Goal: Task Accomplishment & Management: Manage account settings

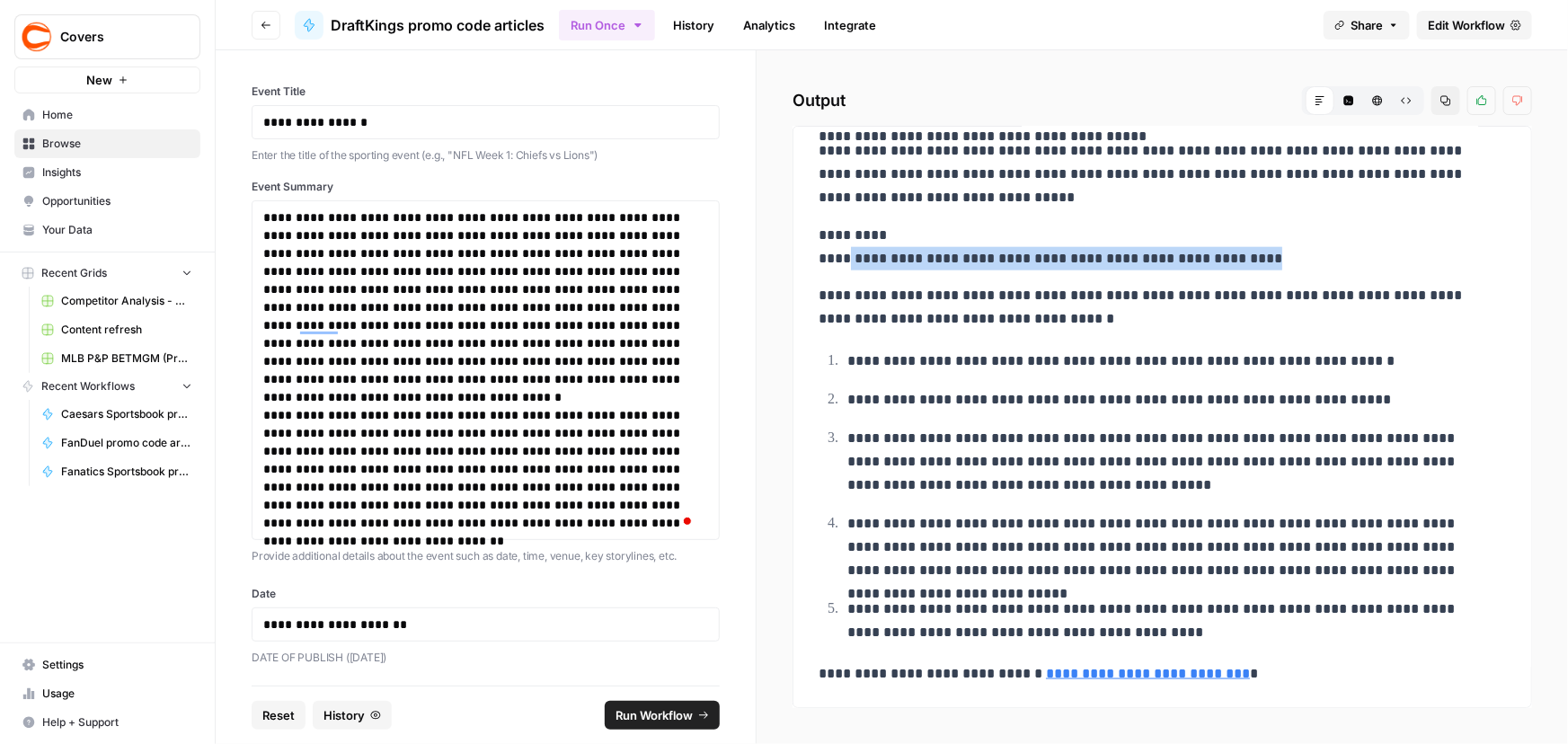
scroll to position [4, 0]
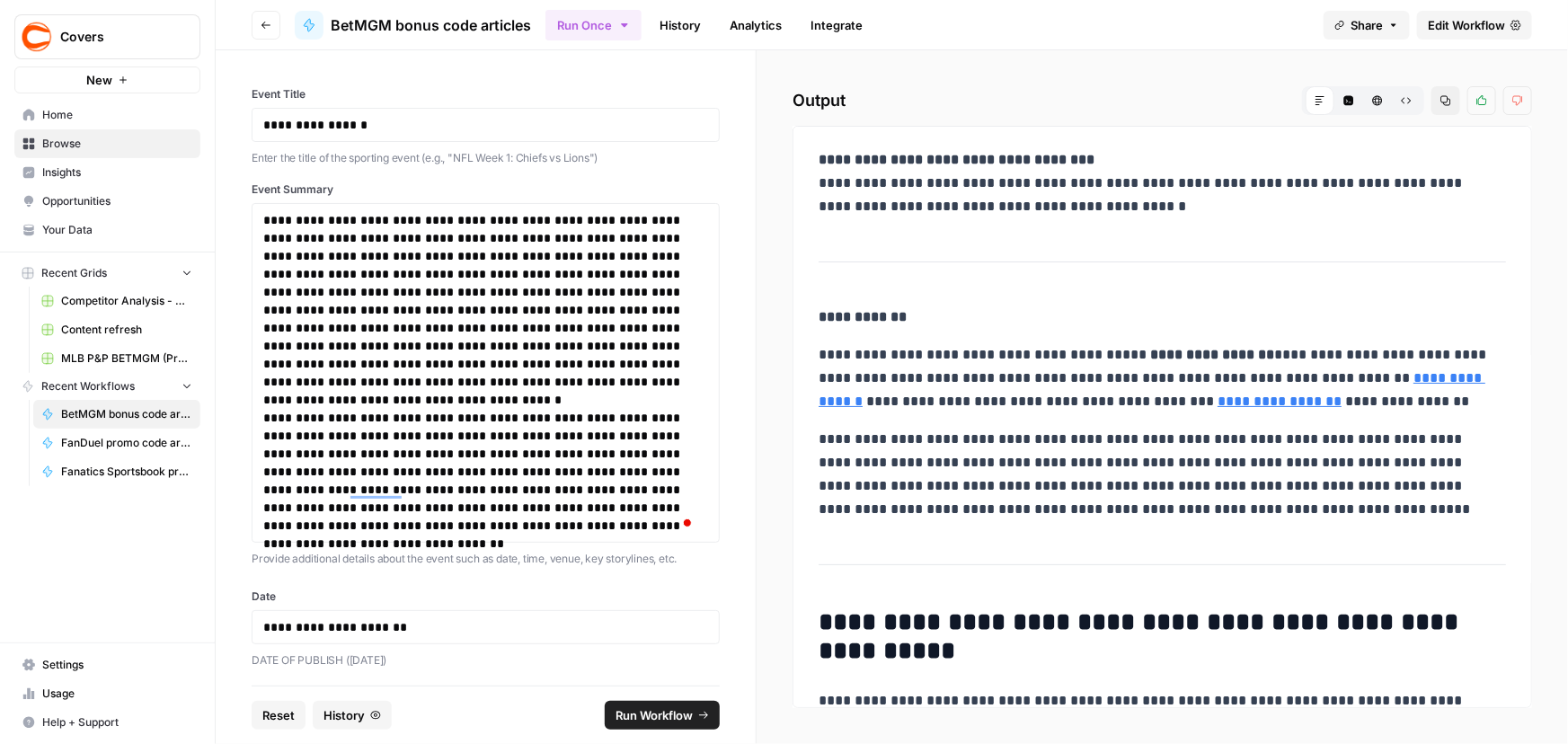
scroll to position [854, 0]
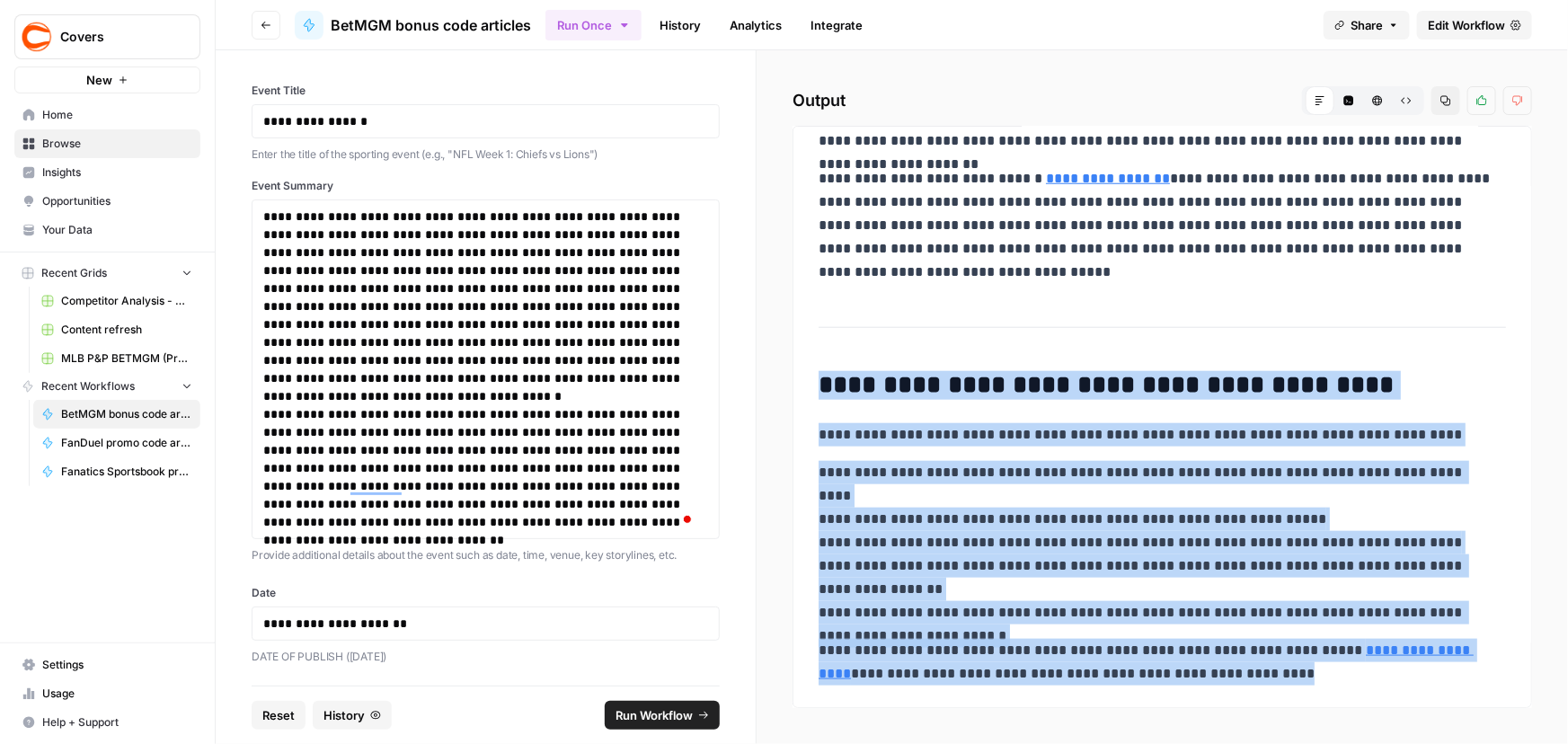
click at [1444, 23] on span "Edit Workflow" at bounding box center [1467, 24] width 77 height 18
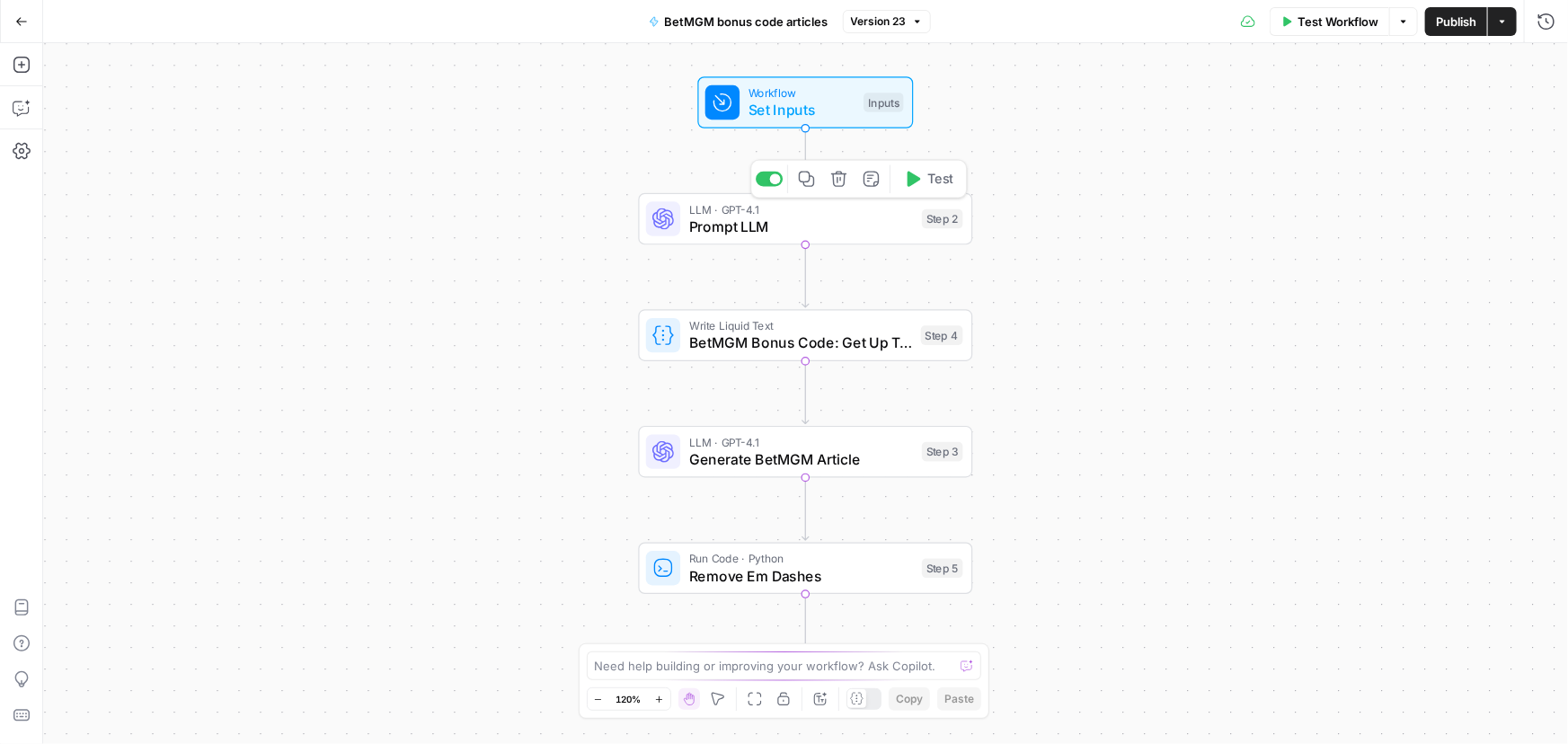
click at [781, 226] on span "Prompt LLM" at bounding box center [801, 226] width 224 height 21
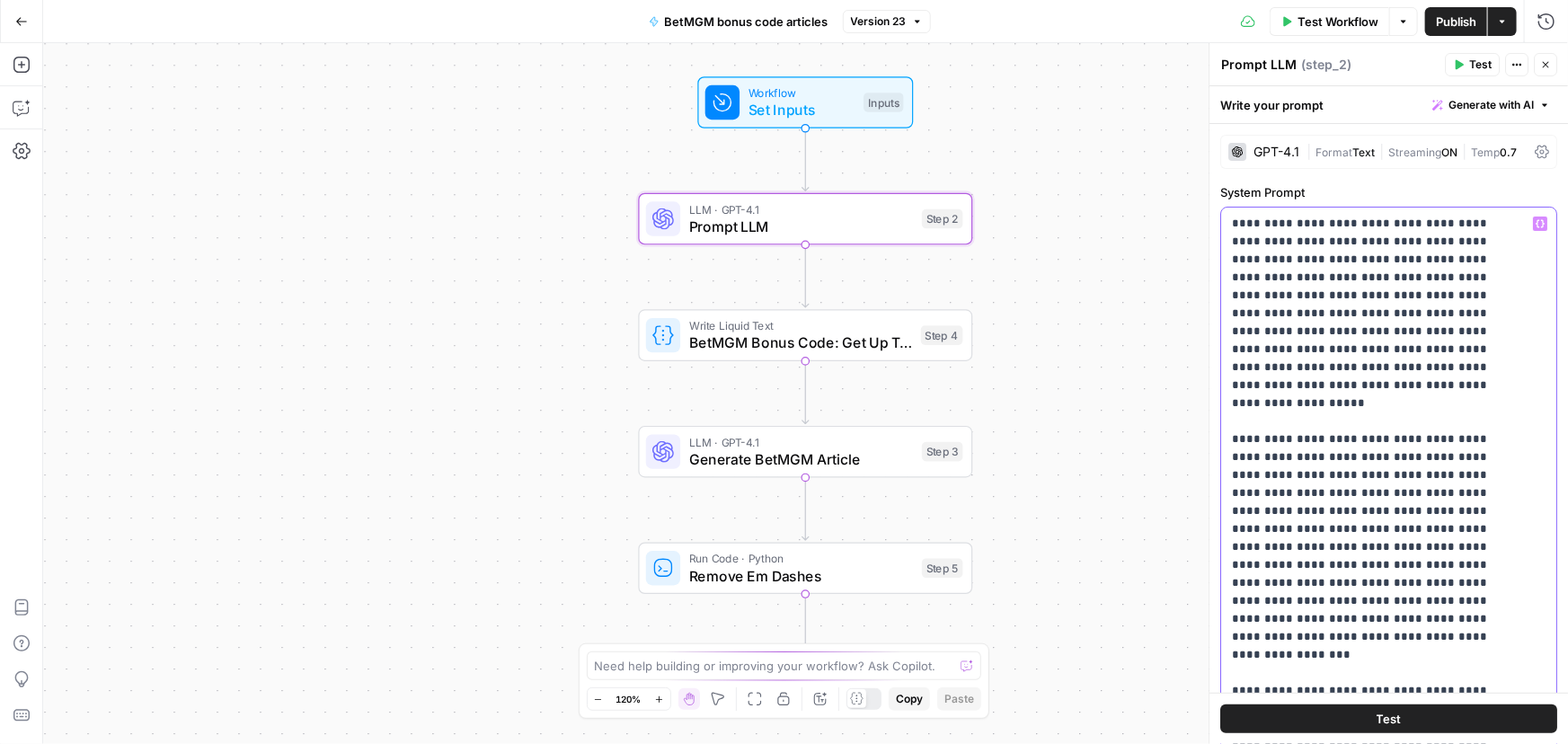
type input "covers"
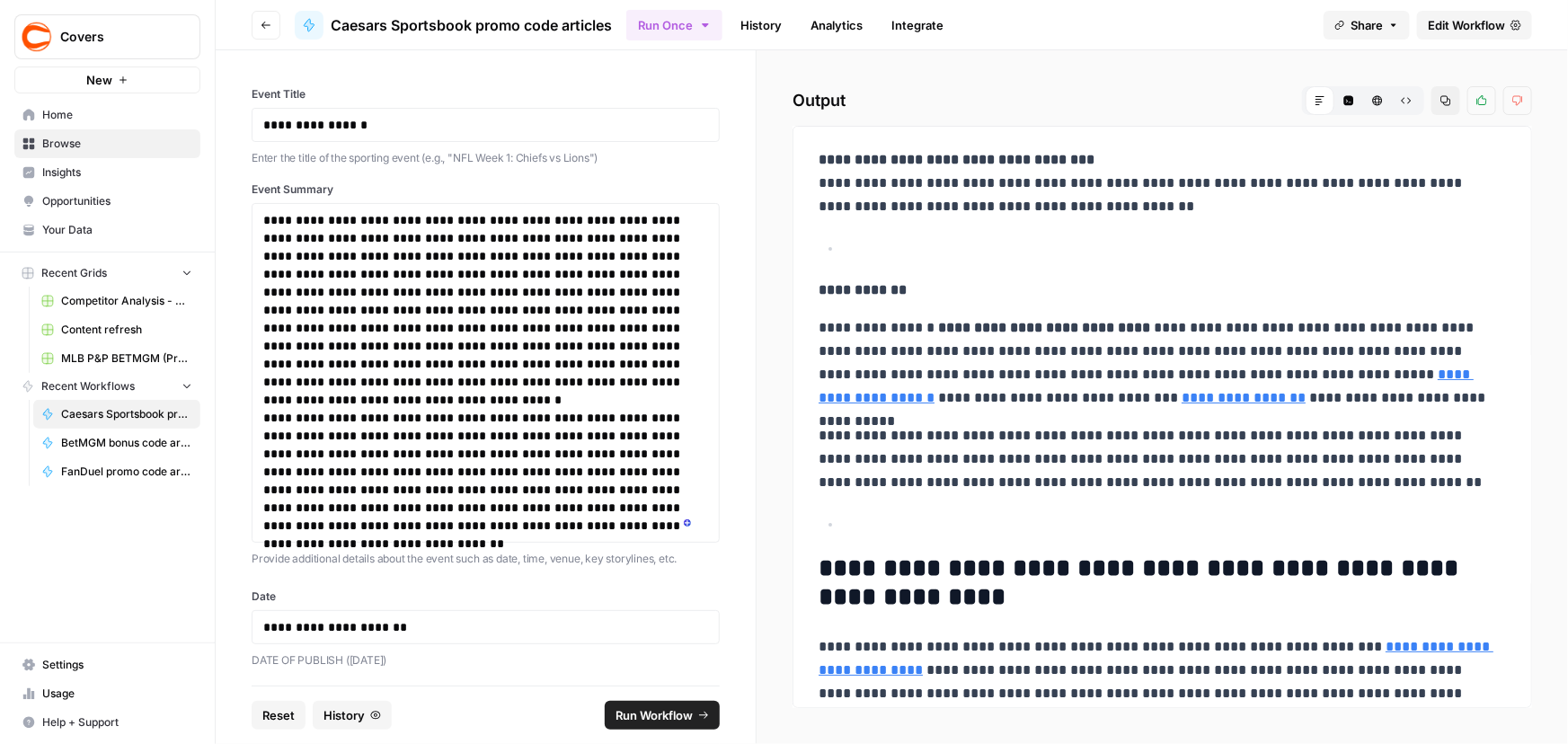
scroll to position [978, 0]
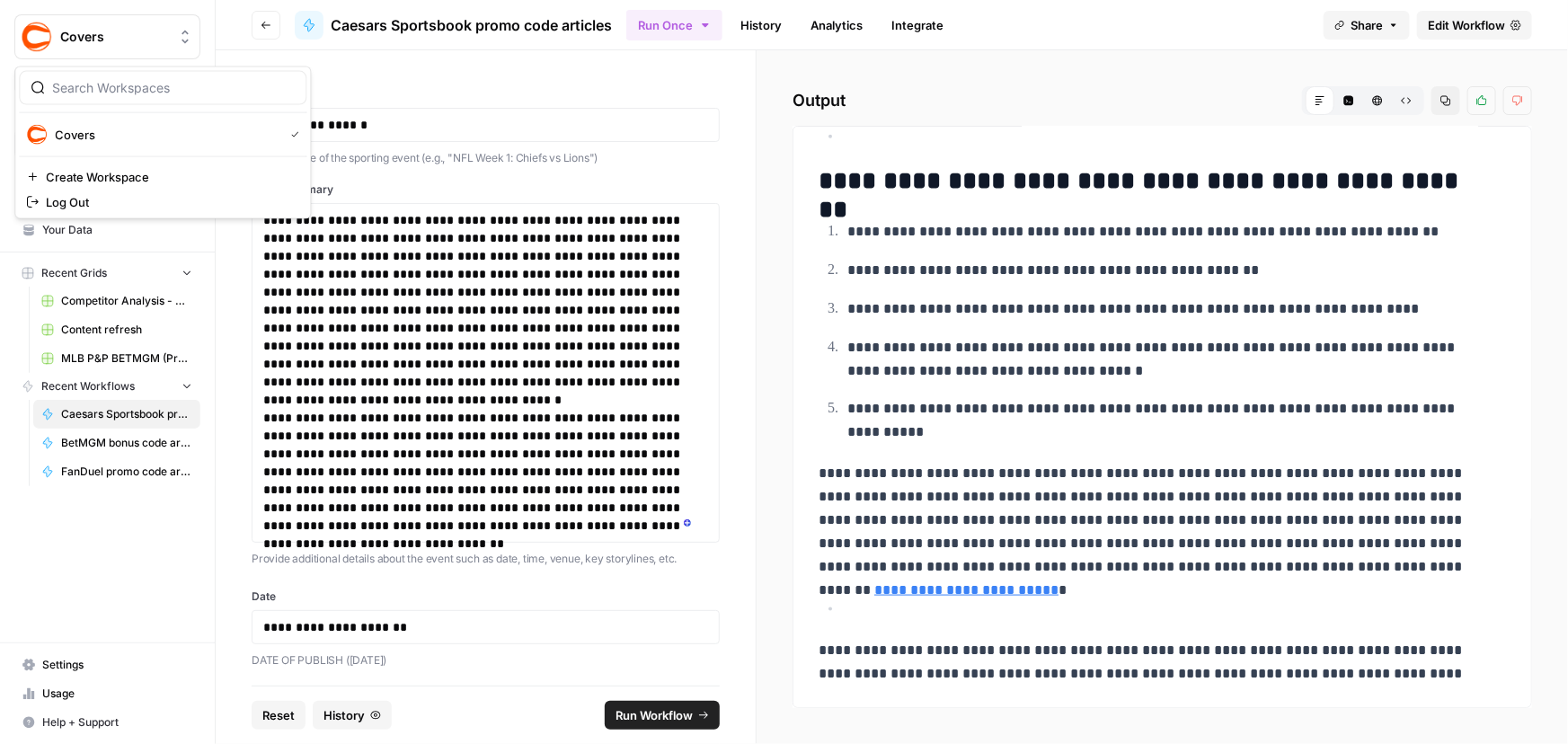
click at [36, 35] on img "Workspace: Covers" at bounding box center [36, 36] width 33 height 33
click at [56, 670] on span "Settings" at bounding box center [116, 665] width 150 height 16
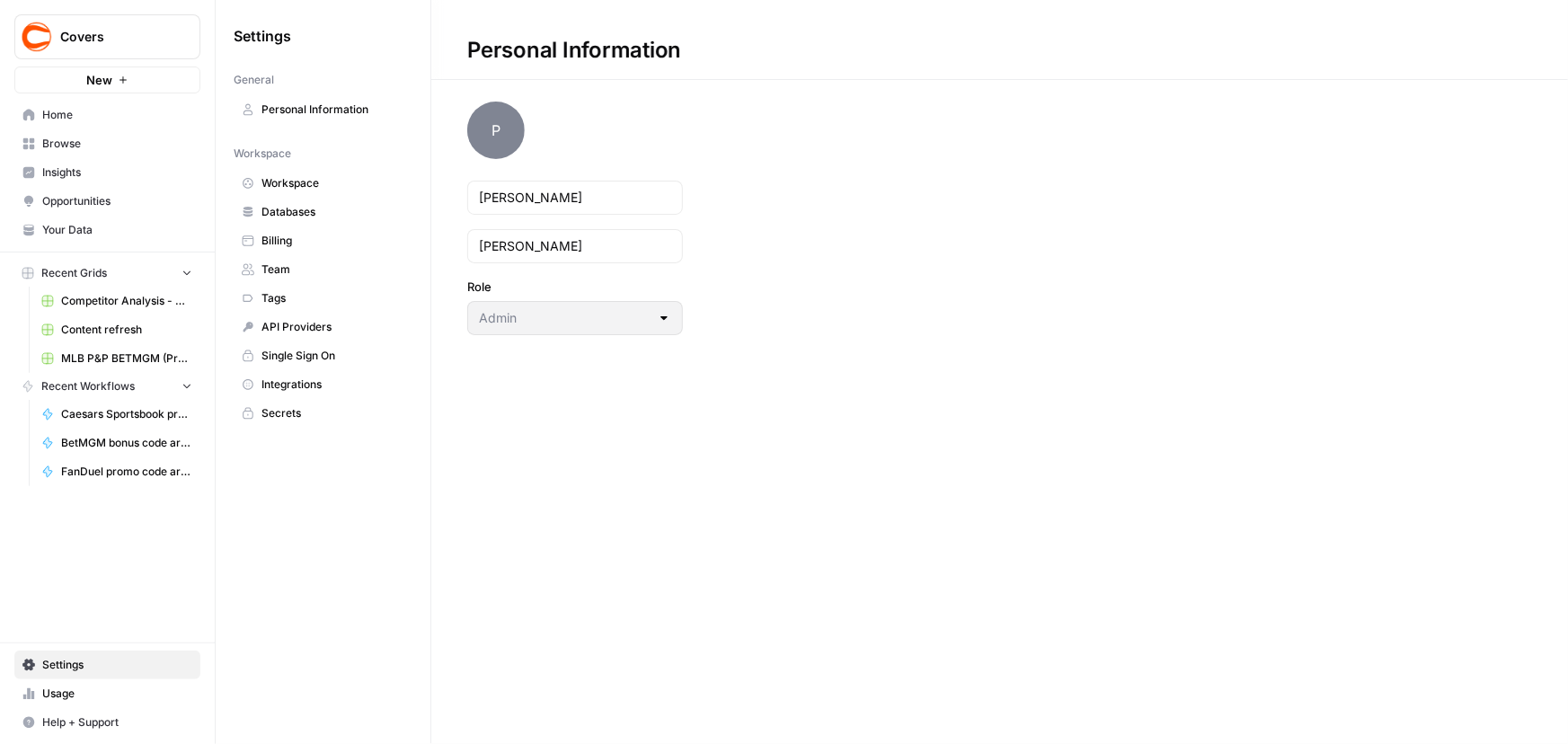
click at [309, 190] on span "Workspace" at bounding box center [332, 183] width 142 height 16
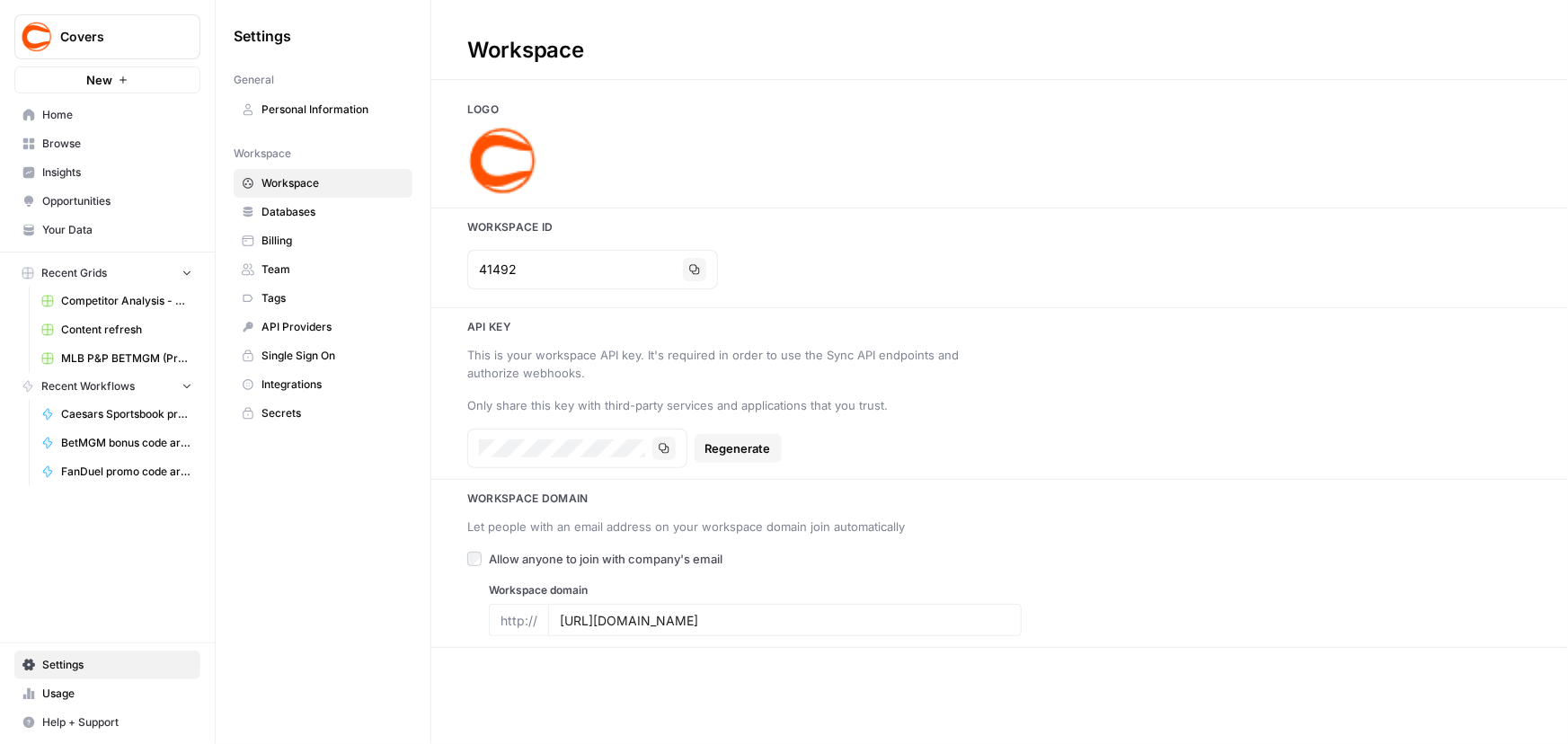
click at [297, 260] on link "Team" at bounding box center [323, 269] width 179 height 29
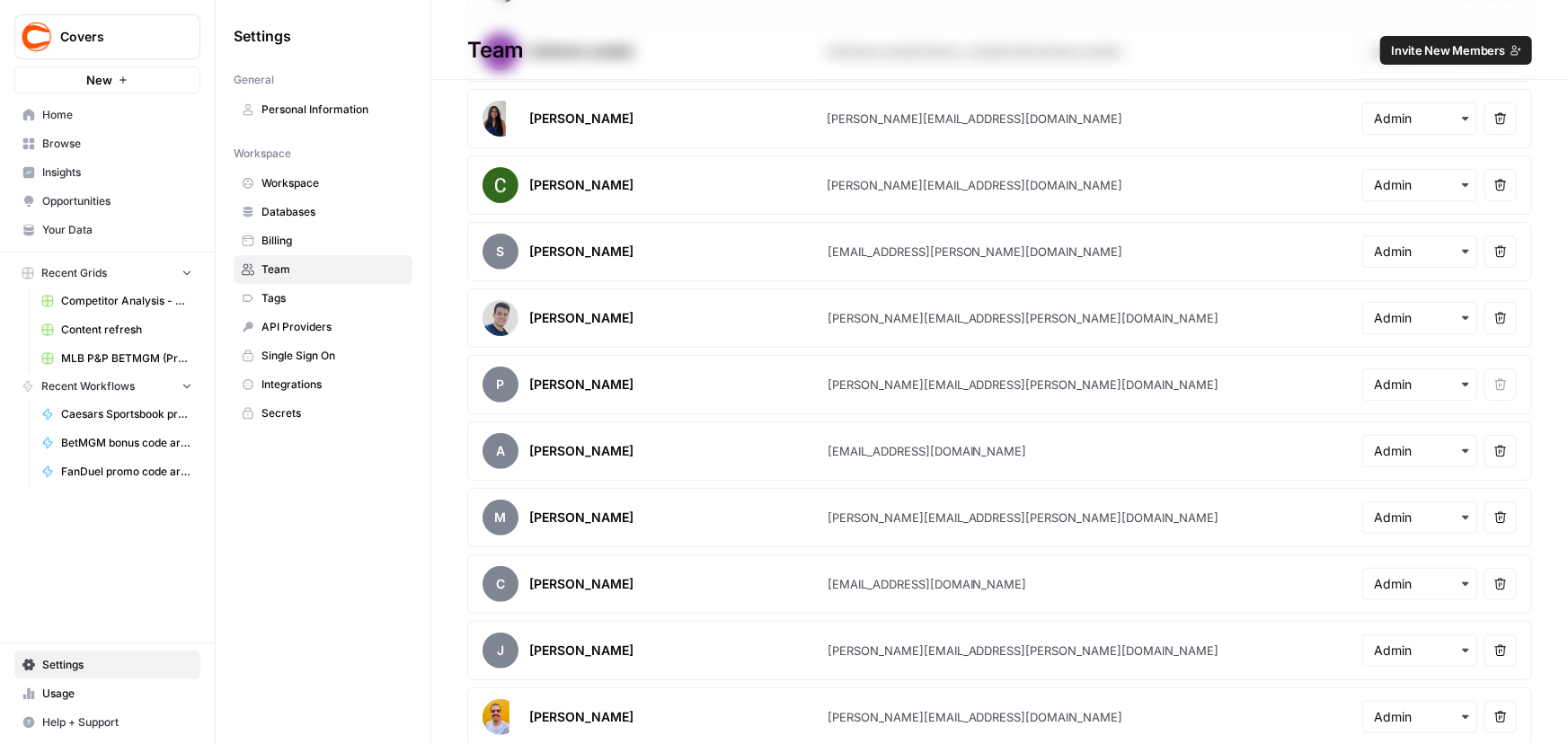
scroll to position [245, 0]
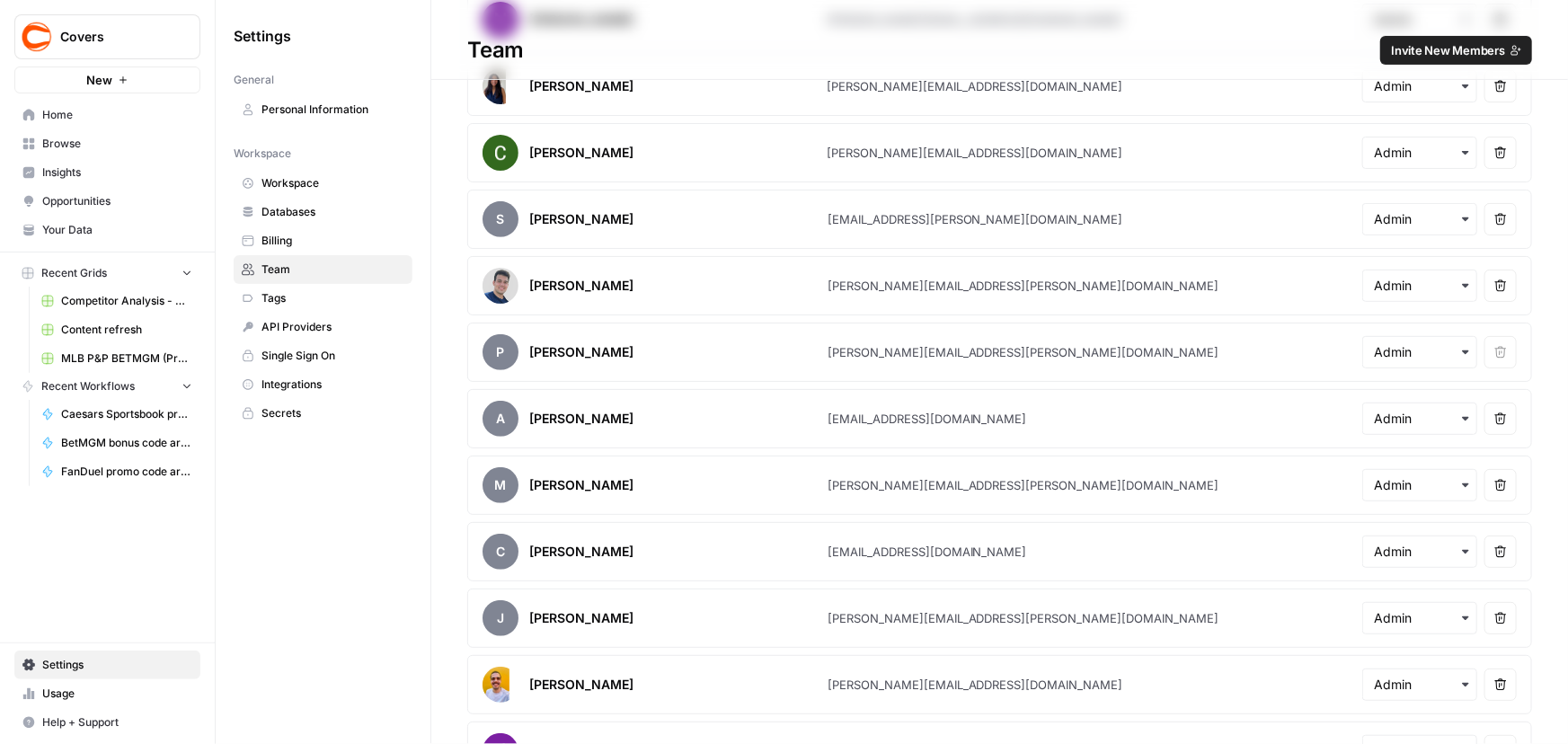
click at [1474, 50] on span "Invite New Members" at bounding box center [1448, 49] width 115 height 18
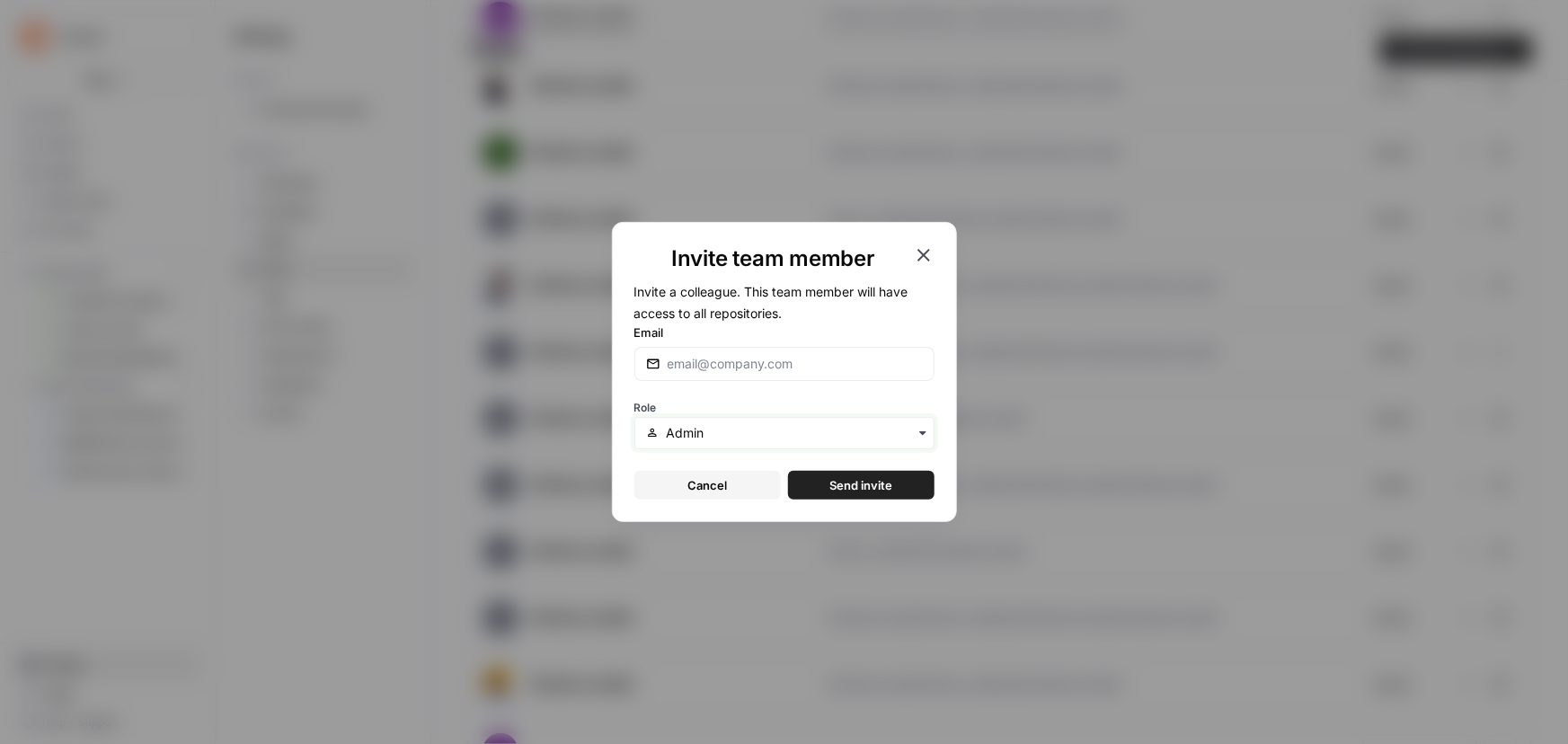
click at [698, 432] on input "text" at bounding box center [793, 433] width 256 height 18
click at [924, 251] on icon "button" at bounding box center [924, 255] width 21 height 21
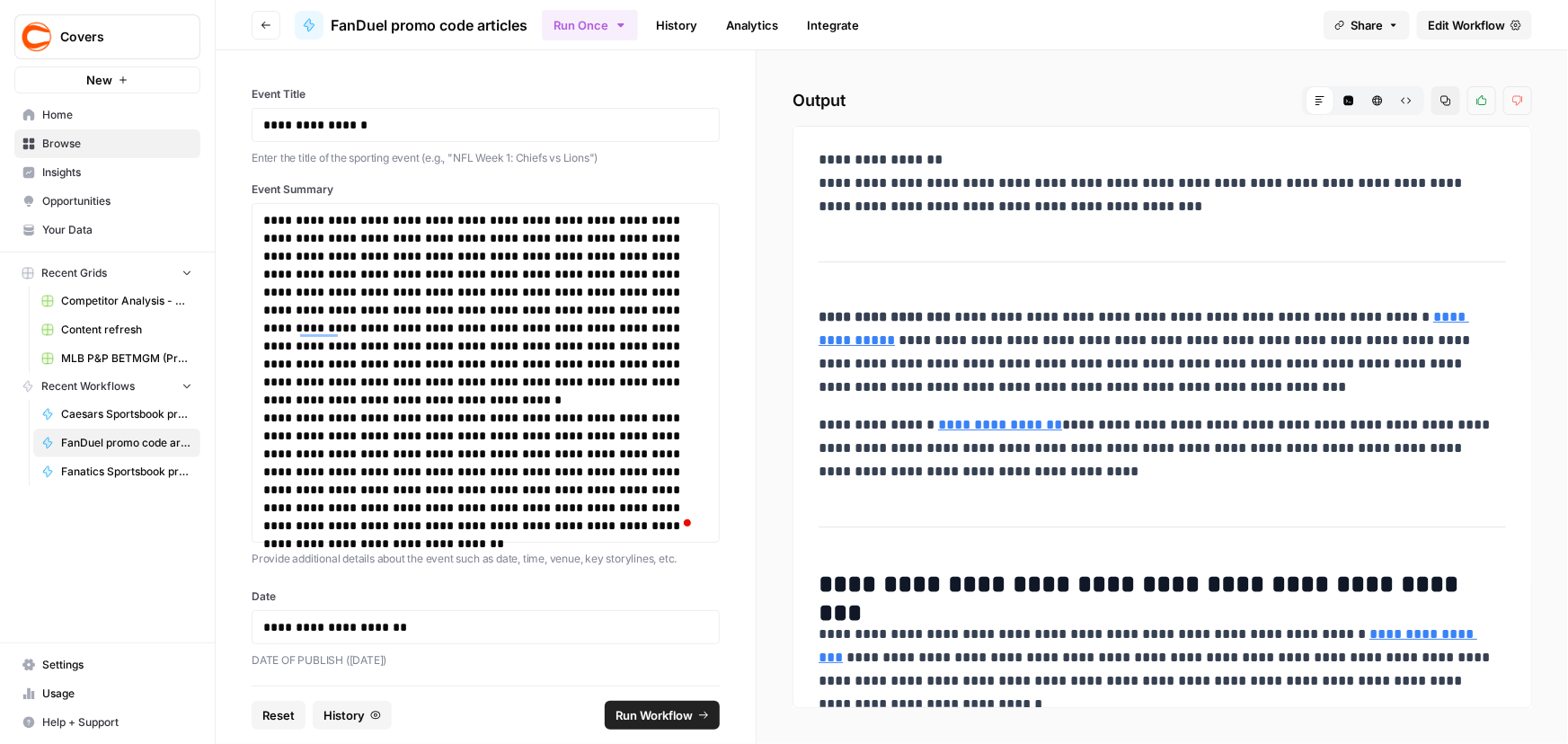
scroll to position [1076, 0]
